Goal: Task Accomplishment & Management: Manage account settings

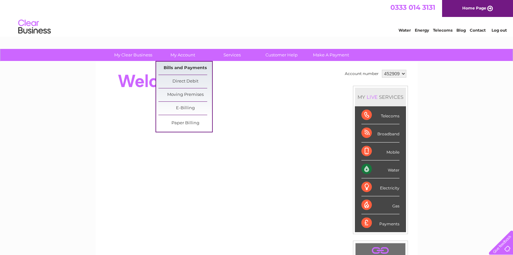
click at [186, 64] on link "Bills and Payments" at bounding box center [186, 68] width 54 height 13
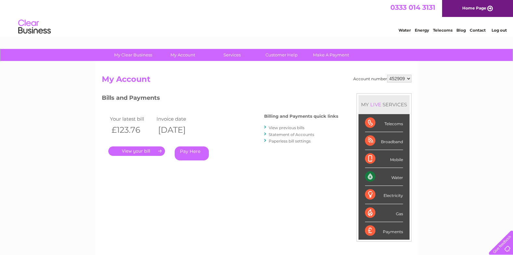
click at [279, 128] on link "View previous bills" at bounding box center [287, 127] width 36 height 5
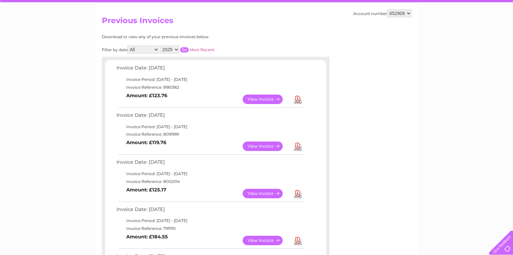
scroll to position [65, 0]
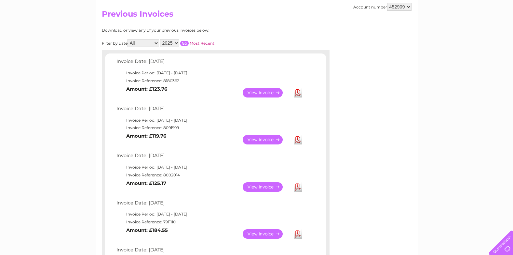
click at [298, 140] on link "Download" at bounding box center [298, 139] width 8 height 9
